Goal: Task Accomplishment & Management: Manage account settings

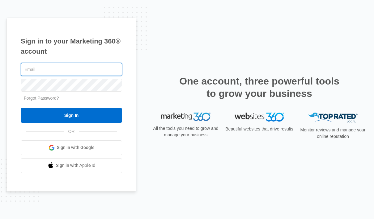
type input "greg@lookoutblinds.com"
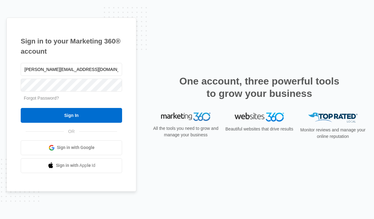
click at [63, 123] on input "Sign In" at bounding box center [71, 115] width 101 height 15
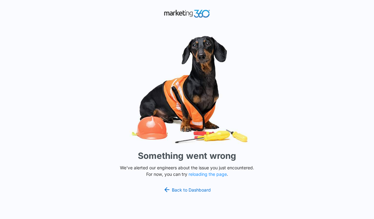
click at [179, 194] on link "Back to Dashboard" at bounding box center [187, 189] width 48 height 7
click at [206, 177] on button "reloading the page" at bounding box center [208, 174] width 38 height 5
click at [181, 194] on link "Back to Dashboard" at bounding box center [187, 189] width 48 height 7
click at [204, 177] on button "reloading the page" at bounding box center [208, 174] width 38 height 5
